Goal: Transaction & Acquisition: Download file/media

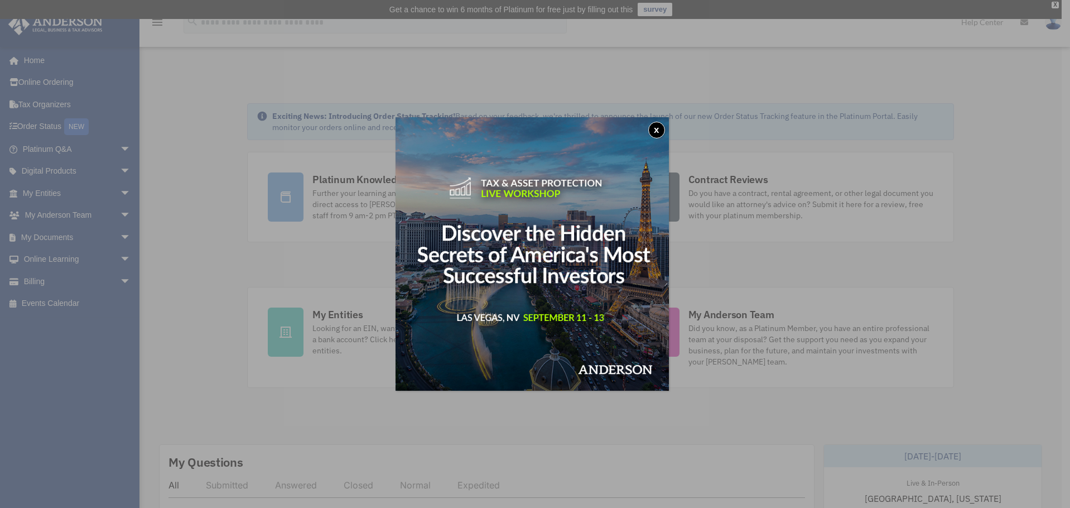
click at [663, 124] on button "x" at bounding box center [656, 130] width 17 height 17
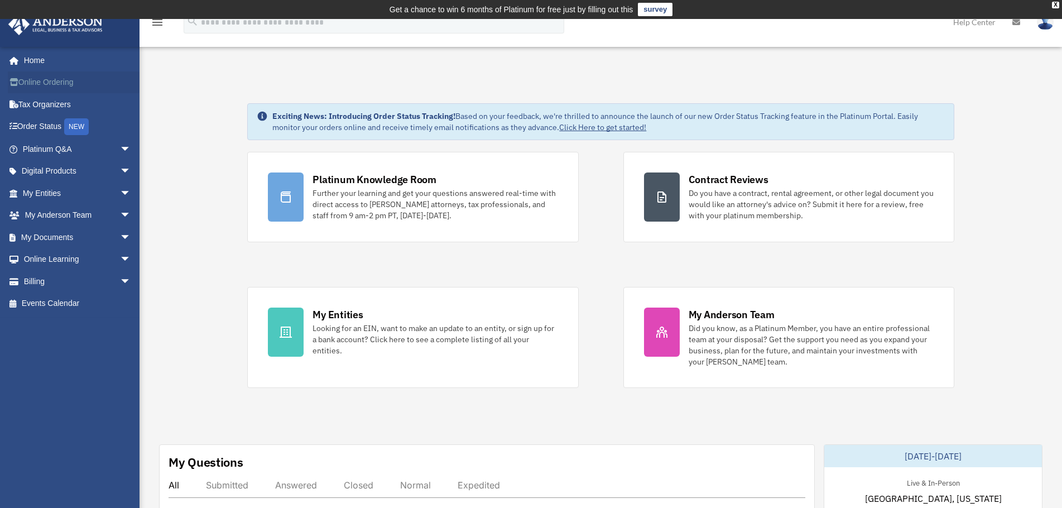
click at [75, 81] on link "Online Ordering" at bounding box center [78, 82] width 140 height 22
click at [1055, 4] on div "X" at bounding box center [1055, 5] width 7 height 7
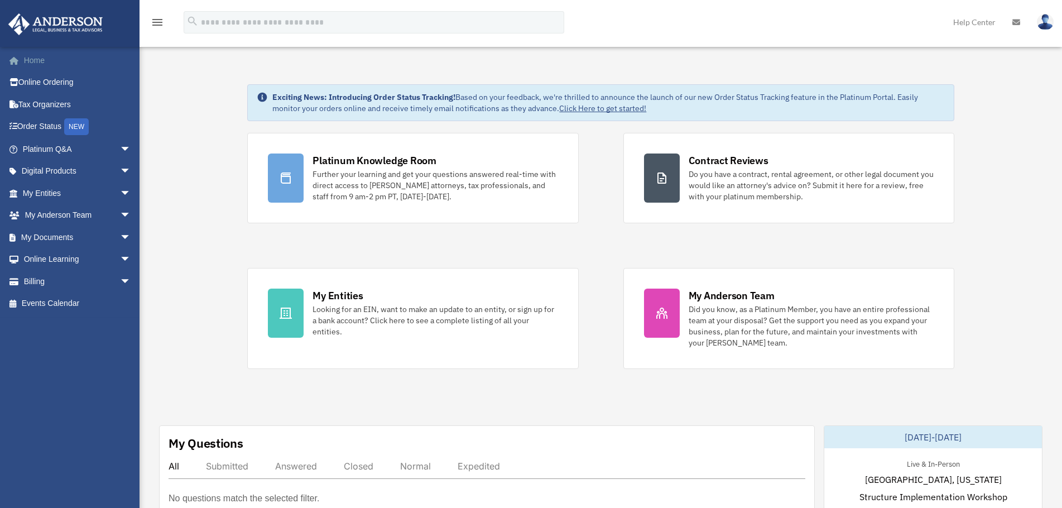
click at [41, 61] on link "Home" at bounding box center [78, 60] width 140 height 22
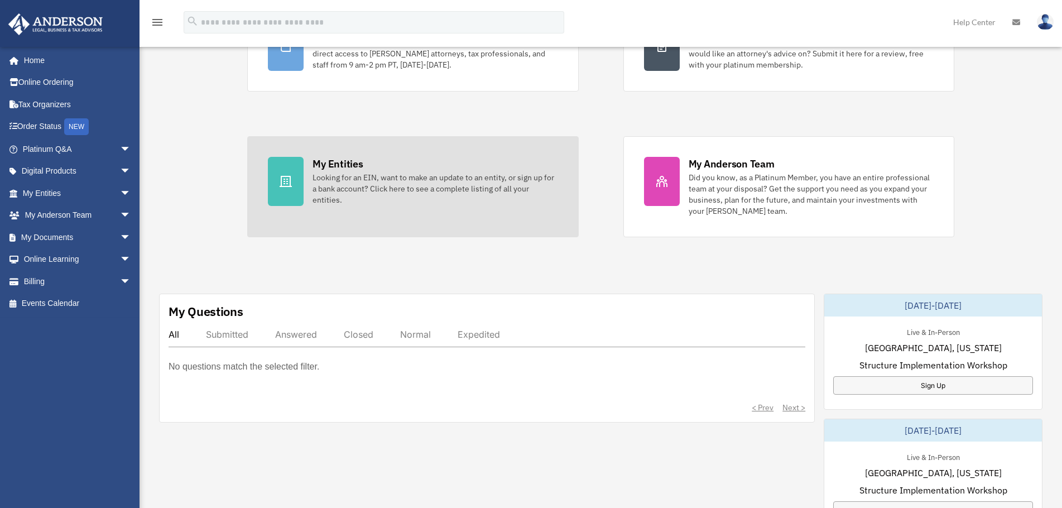
scroll to position [112, 0]
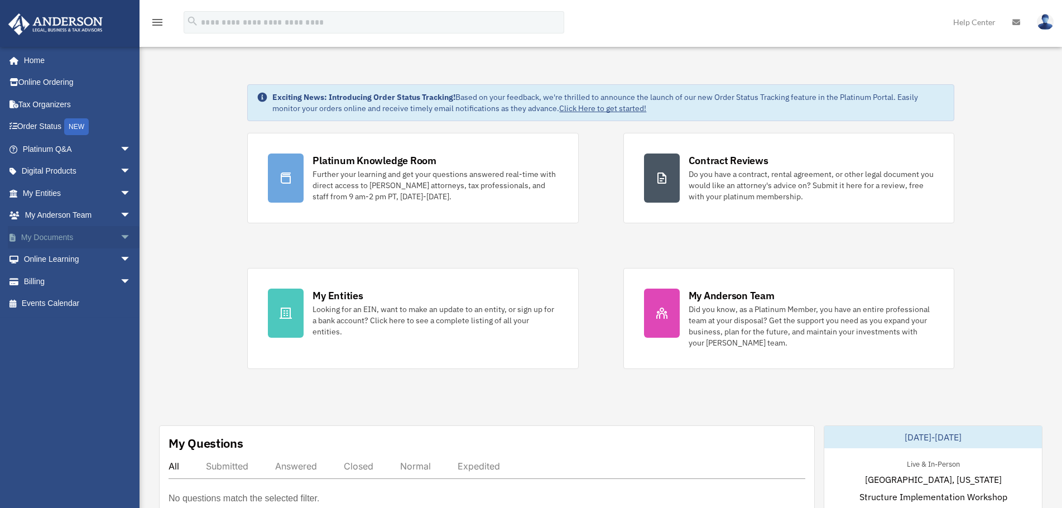
click at [120, 242] on span "arrow_drop_down" at bounding box center [131, 237] width 22 height 23
click at [45, 260] on link "Box" at bounding box center [82, 259] width 132 height 22
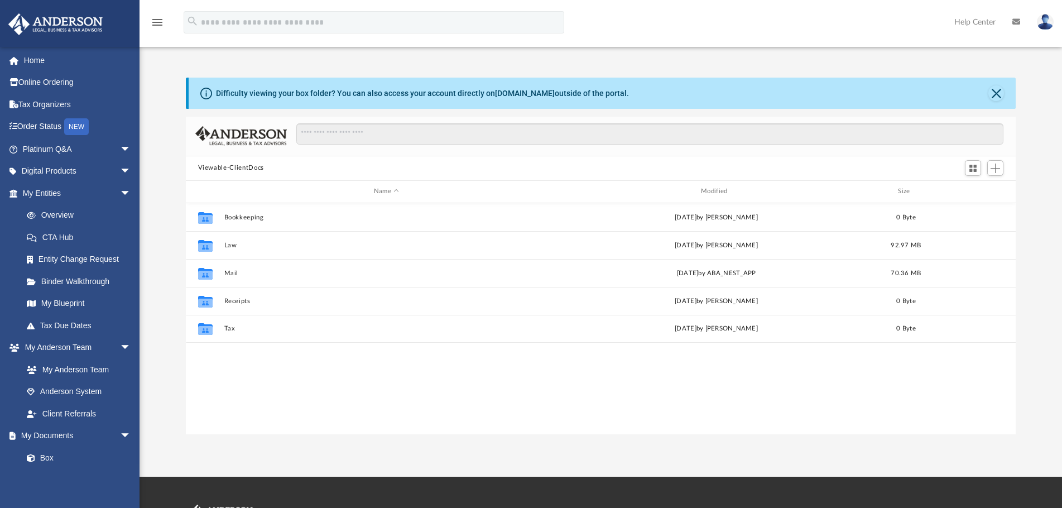
scroll to position [246, 821]
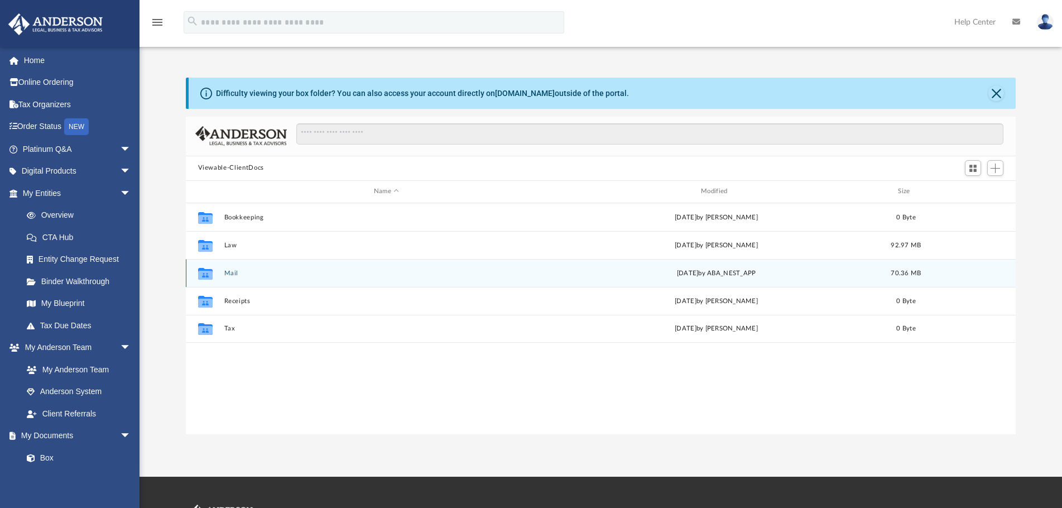
click at [261, 277] on div "Collaborated Folder Mail [DATE] by ABA_NEST_APP 70.36 MB" at bounding box center [601, 273] width 830 height 28
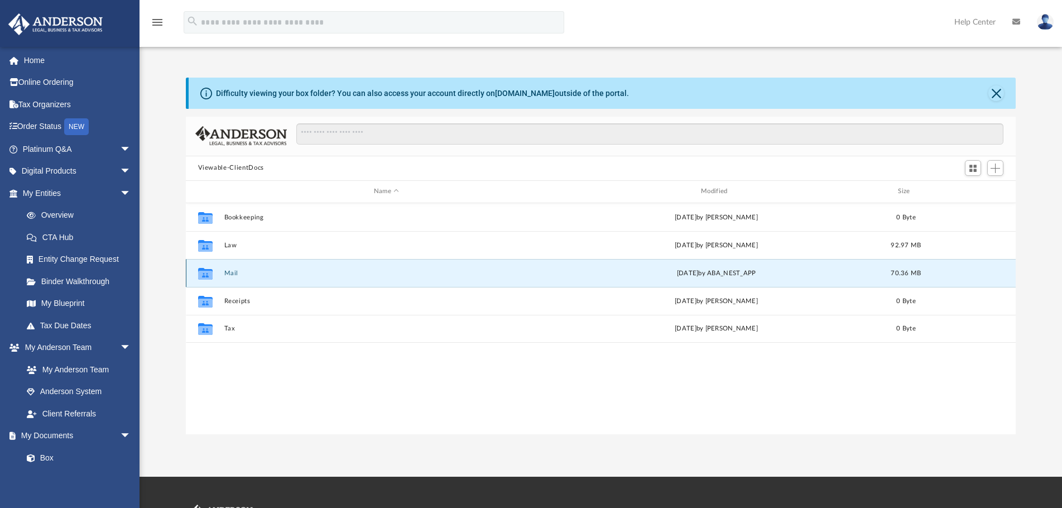
click at [261, 277] on div "Collaborated Folder Mail [DATE] by ABA_NEST_APP 70.36 MB" at bounding box center [601, 273] width 830 height 28
click at [229, 273] on button "Mail" at bounding box center [386, 273] width 325 height 7
click at [896, 273] on span "70.36 MB" at bounding box center [906, 273] width 30 height 6
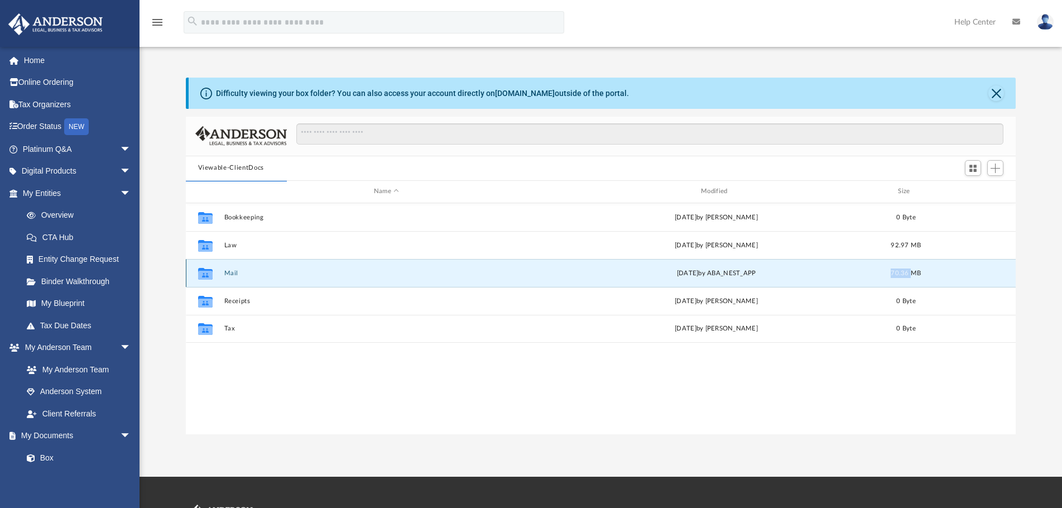
click at [234, 273] on button "Mail" at bounding box center [386, 273] width 325 height 7
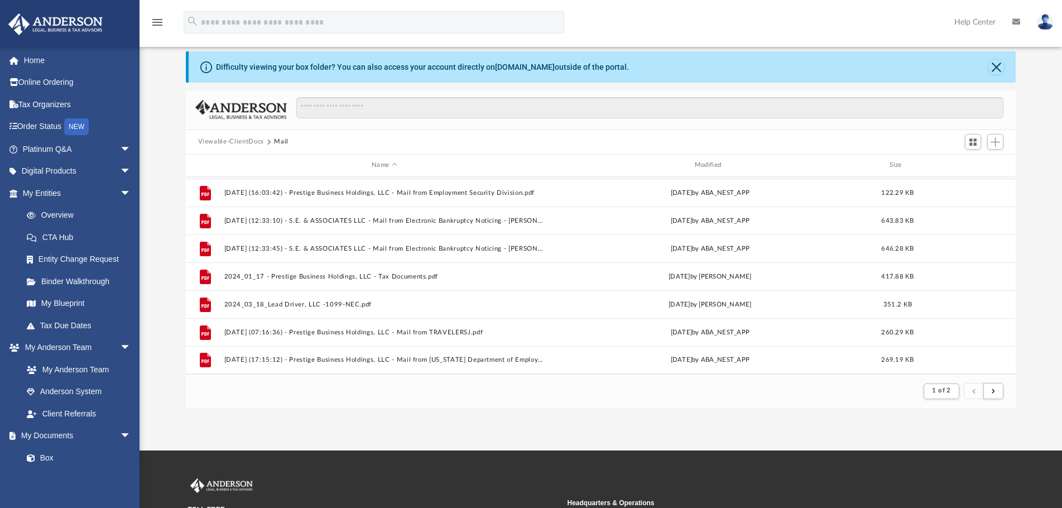
scroll to position [1, 0]
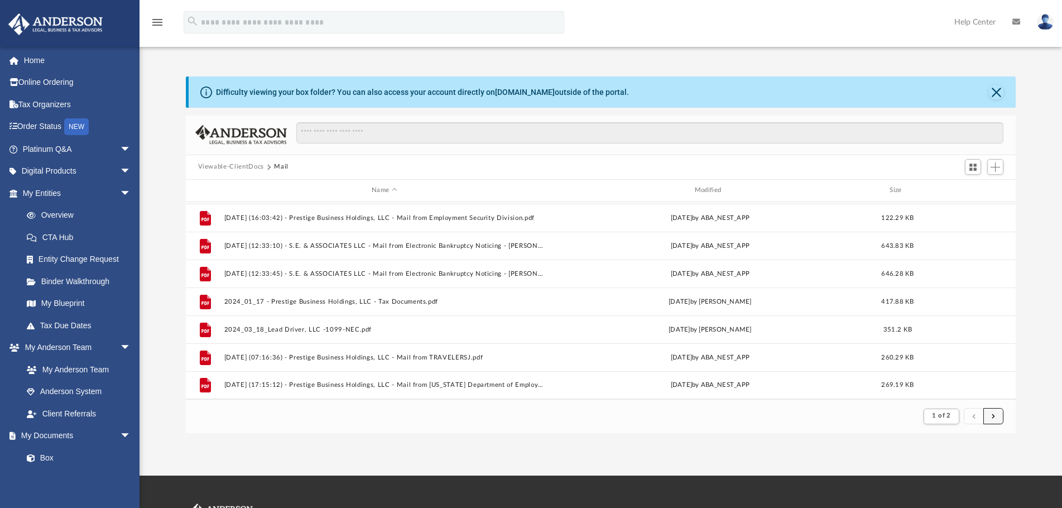
click at [999, 420] on button "submit" at bounding box center [993, 416] width 20 height 16
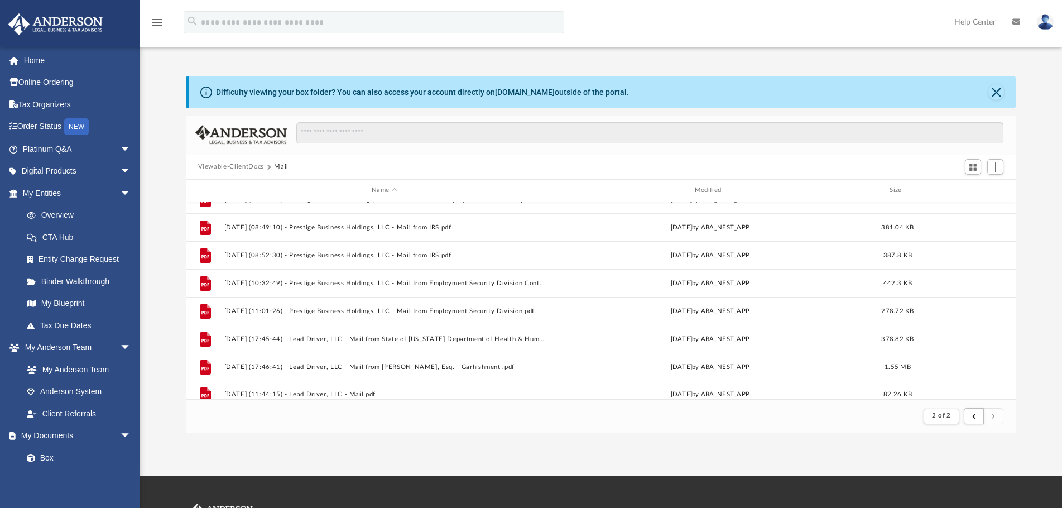
scroll to position [696, 0]
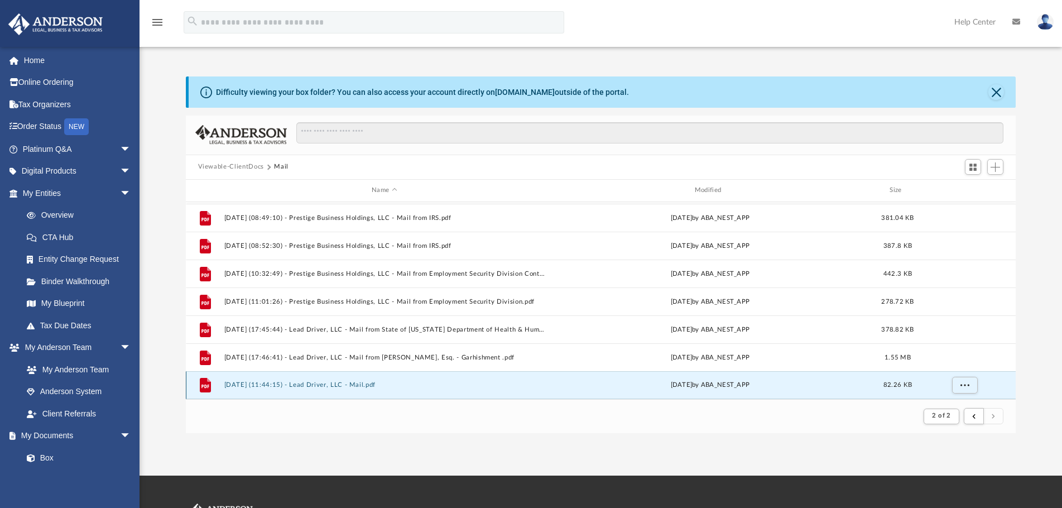
click at [331, 381] on button "[DATE] (11:44:15) - Lead Driver, LLC - Mail.pdf" at bounding box center [384, 384] width 321 height 7
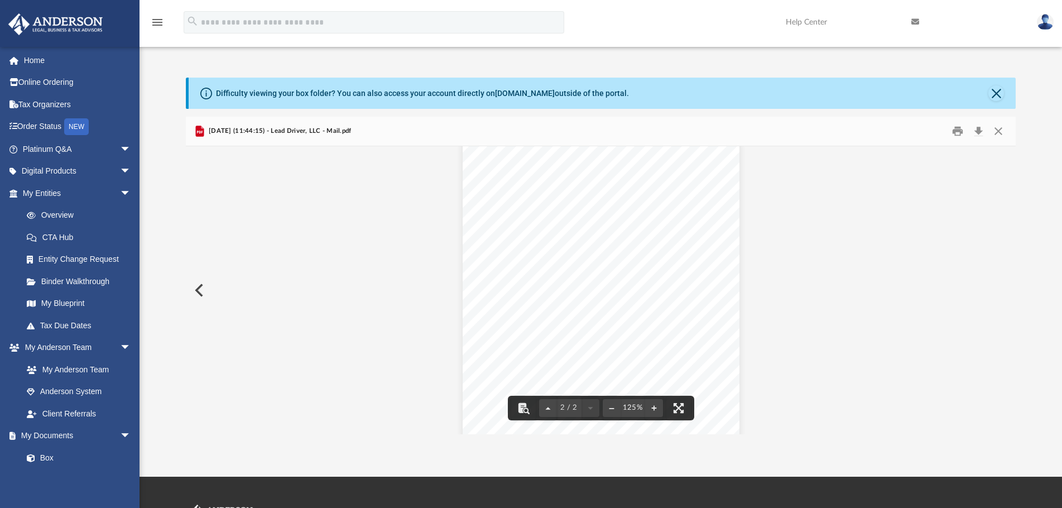
scroll to position [0, 0]
click at [997, 134] on button "Close" at bounding box center [998, 130] width 20 height 17
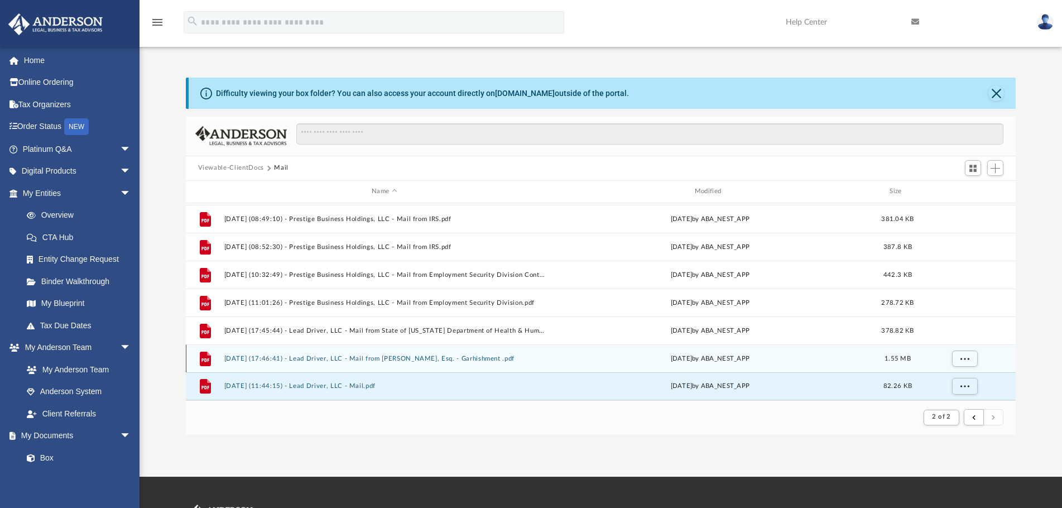
click at [371, 359] on button "[DATE] (17:46:41) - Lead Driver, LLC - Mail from [PERSON_NAME], Esq. - Garhishm…" at bounding box center [384, 358] width 321 height 7
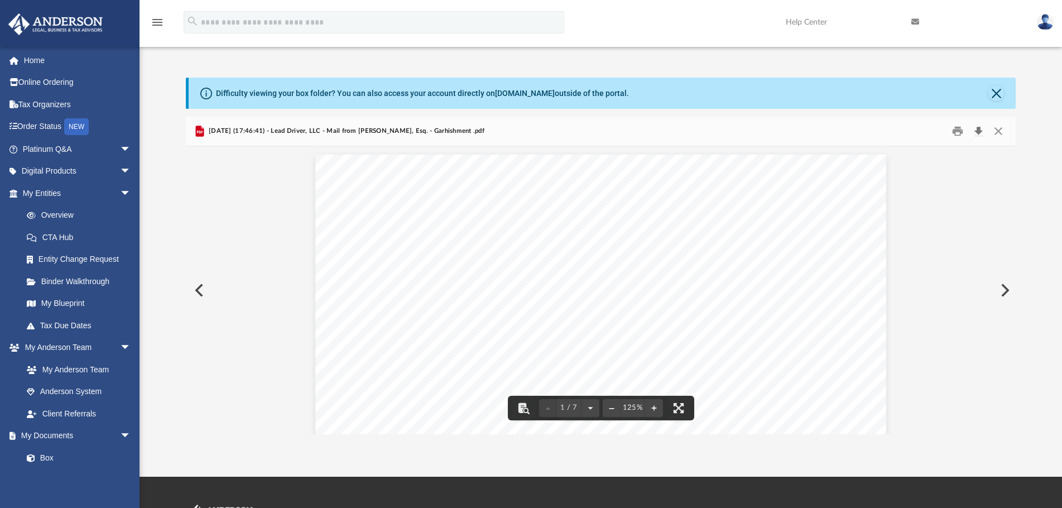
click at [978, 131] on button "Download" at bounding box center [978, 130] width 20 height 17
click at [201, 294] on button "Preview" at bounding box center [198, 290] width 25 height 31
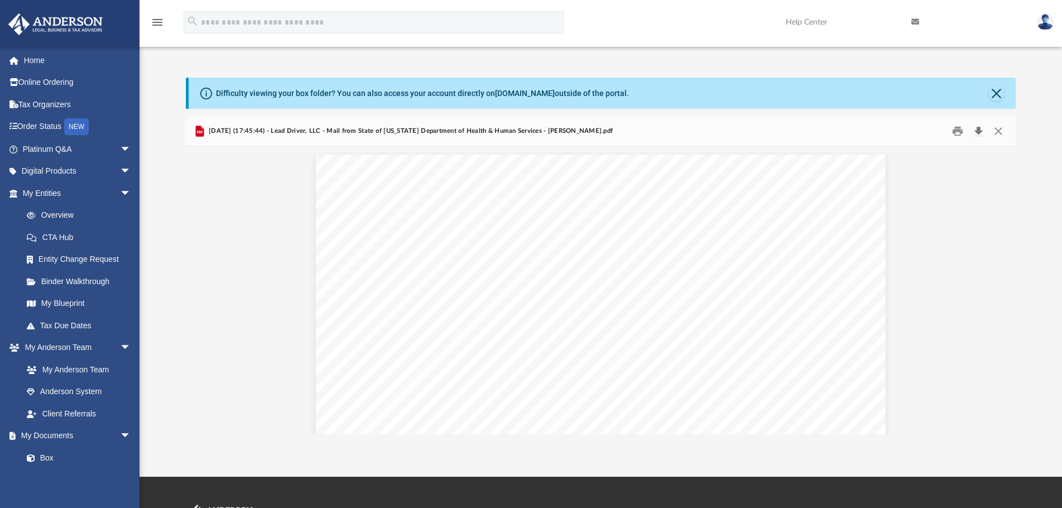
click at [983, 129] on button "Download" at bounding box center [978, 130] width 20 height 17
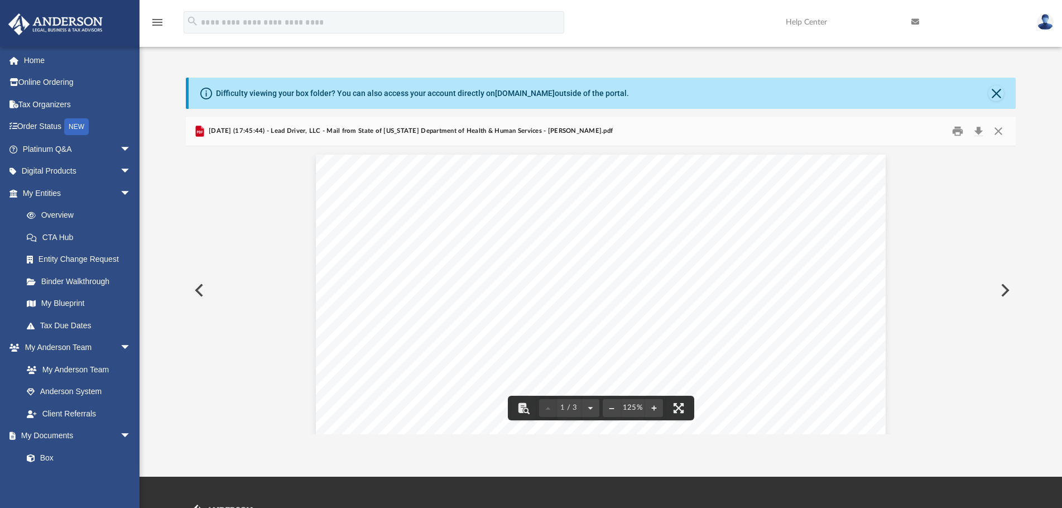
click at [200, 284] on button "Preview" at bounding box center [198, 290] width 25 height 31
click at [195, 291] on button "Preview" at bounding box center [198, 290] width 25 height 31
click at [197, 292] on button "Preview" at bounding box center [198, 290] width 25 height 31
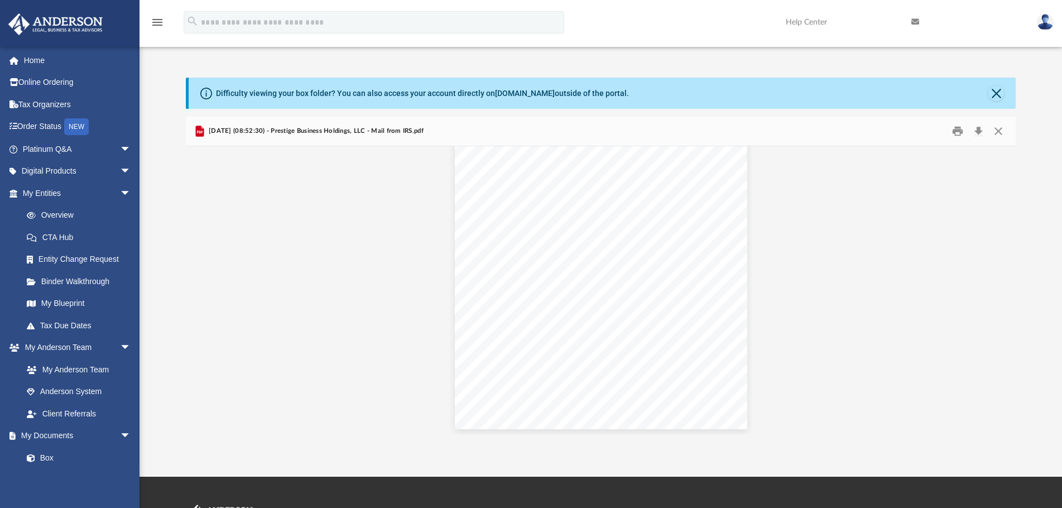
scroll to position [2546, 0]
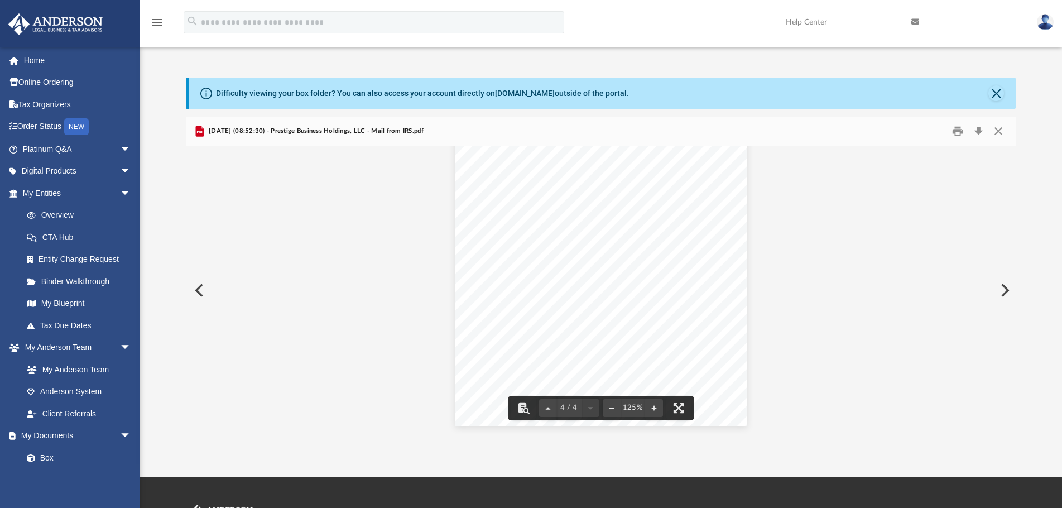
click at [196, 293] on button "Preview" at bounding box center [198, 290] width 25 height 31
click at [1000, 133] on button "Close" at bounding box center [998, 130] width 20 height 17
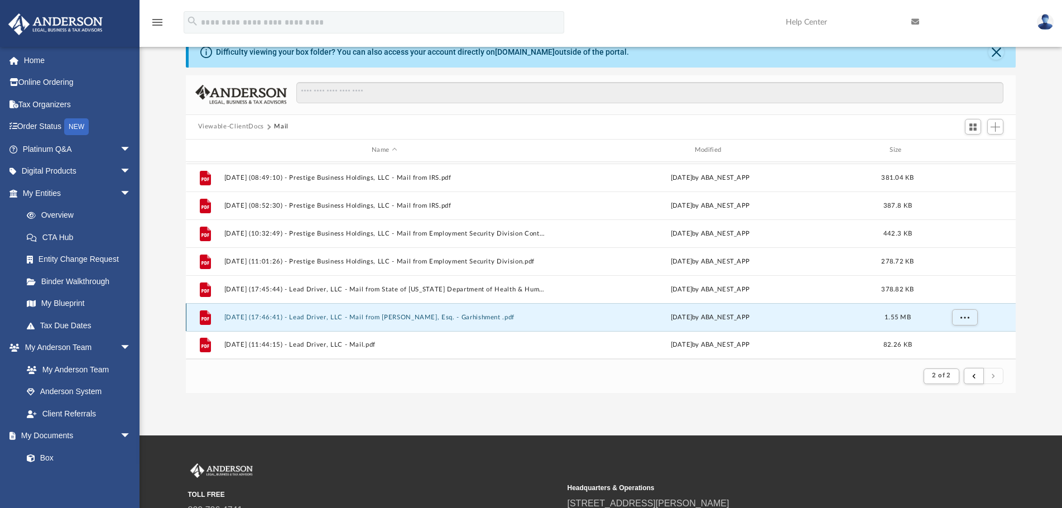
scroll to position [167, 0]
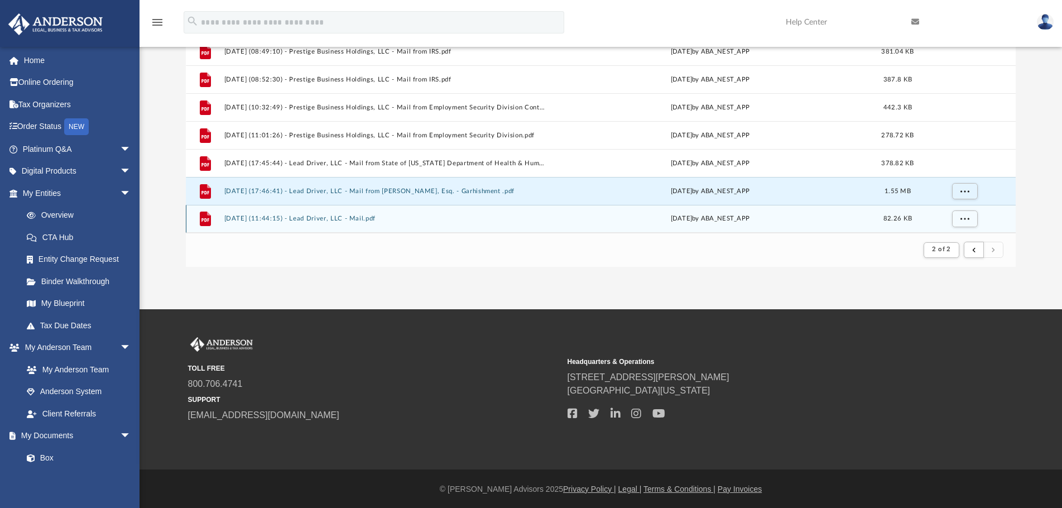
click at [779, 225] on div "File [DATE] (11:44:15) - Lead Driver, LLC - Mail.pdf [DATE] by ABA_NEST_APP 82.…" at bounding box center [601, 219] width 830 height 28
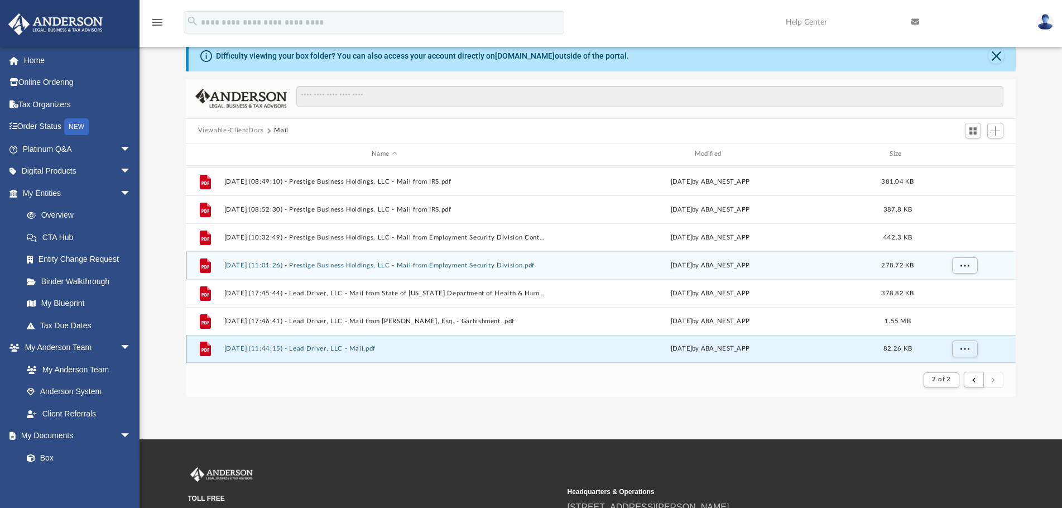
scroll to position [0, 0]
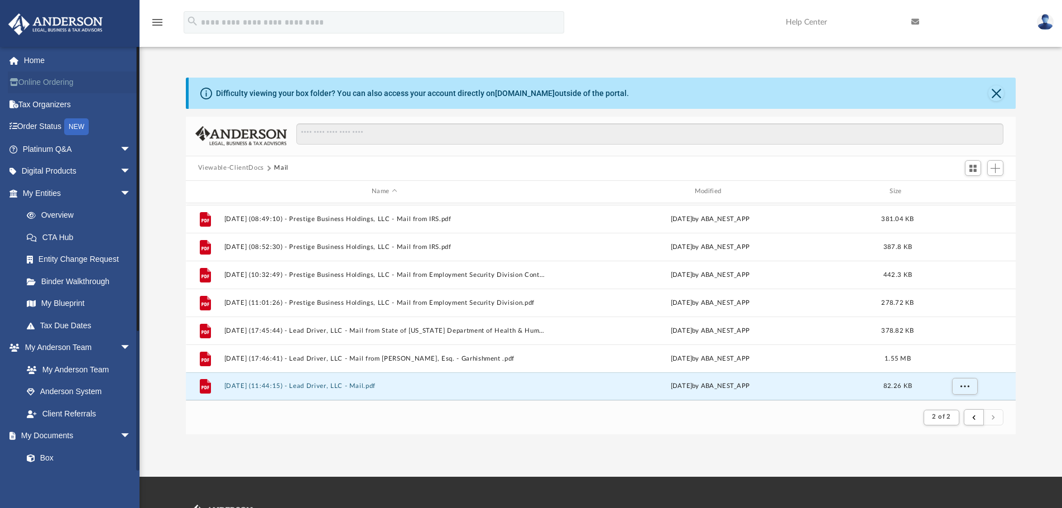
click at [72, 84] on link "Online Ordering" at bounding box center [78, 82] width 140 height 22
